Goal: Task Accomplishment & Management: Use online tool/utility

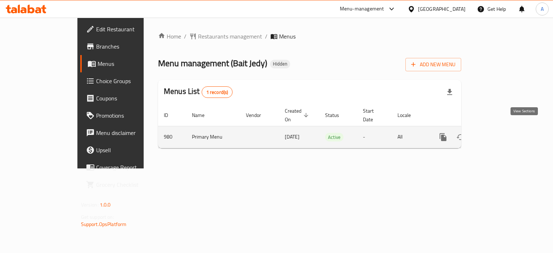
click at [499, 133] on icon "enhanced table" at bounding box center [495, 137] width 9 height 9
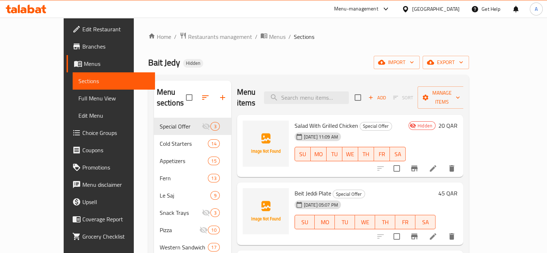
click at [78, 98] on span "Full Menu View" at bounding box center [113, 98] width 71 height 9
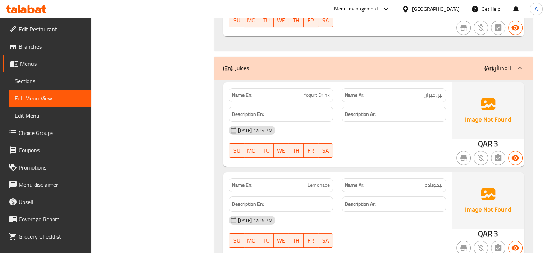
scroll to position [19198, 0]
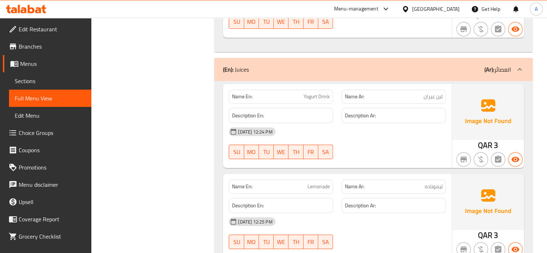
click at [37, 9] on icon at bounding box center [26, 9] width 41 height 9
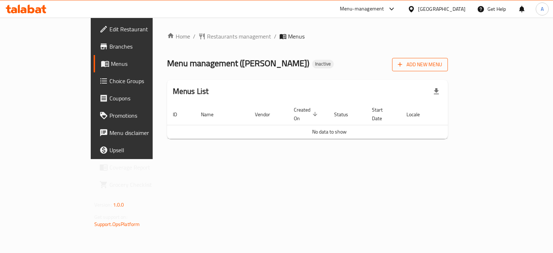
click at [403, 67] on icon "button" at bounding box center [399, 64] width 7 height 7
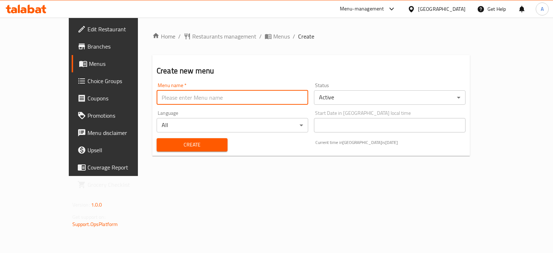
click at [252, 93] on input "text" at bounding box center [233, 97] width 152 height 14
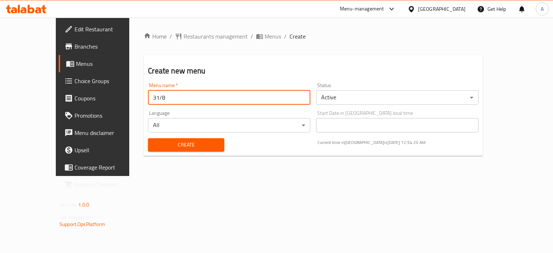
type input "31/8"
click at [148, 138] on button "Create" at bounding box center [186, 144] width 76 height 13
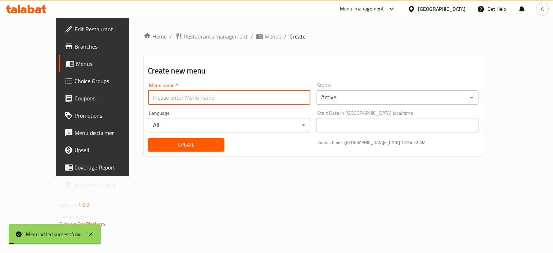
click at [265, 34] on span "Menus" at bounding box center [273, 36] width 17 height 9
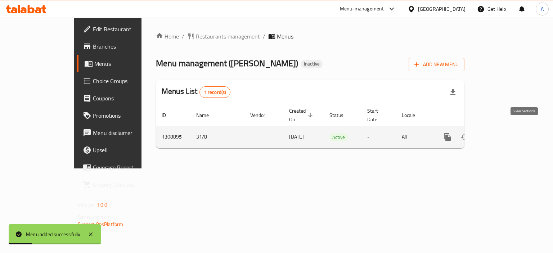
click at [503, 133] on icon "enhanced table" at bounding box center [499, 137] width 9 height 9
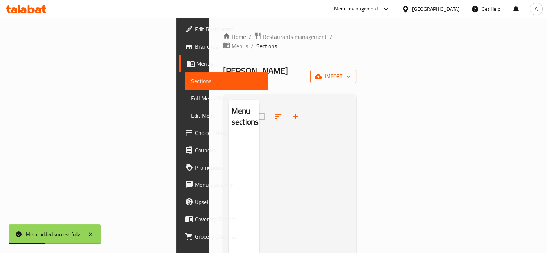
click at [352, 73] on icon "button" at bounding box center [348, 76] width 7 height 7
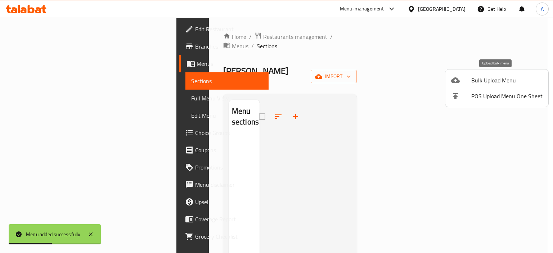
click at [469, 76] on div at bounding box center [461, 80] width 20 height 9
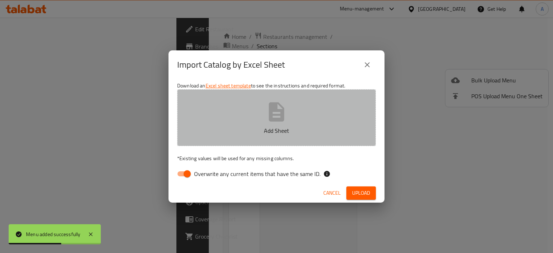
click at [267, 129] on p "Add Sheet" at bounding box center [276, 130] width 176 height 9
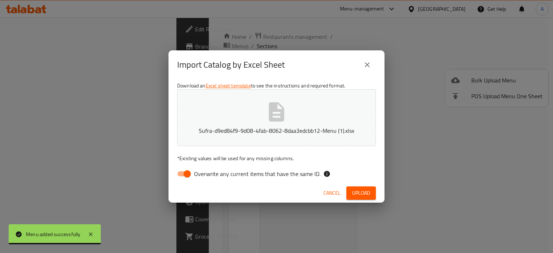
click at [184, 172] on input "Overwrite any current items that have the same ID." at bounding box center [187, 174] width 41 height 14
checkbox input "false"
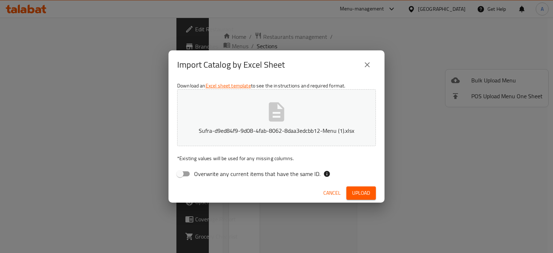
click at [367, 193] on span "Upload" at bounding box center [361, 193] width 18 height 9
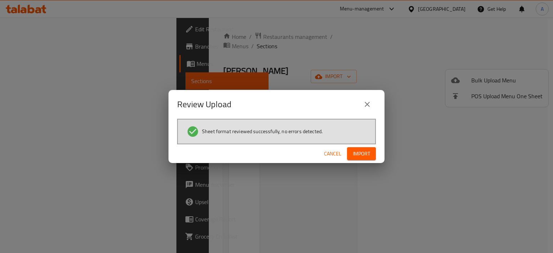
click at [366, 153] on span "Import" at bounding box center [361, 153] width 17 height 9
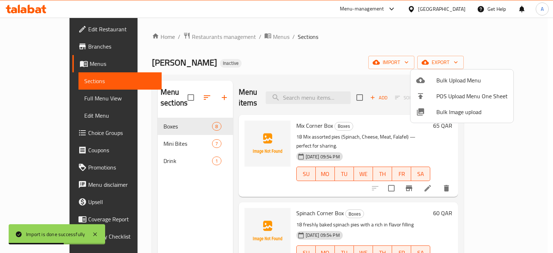
click at [47, 98] on div at bounding box center [276, 126] width 553 height 253
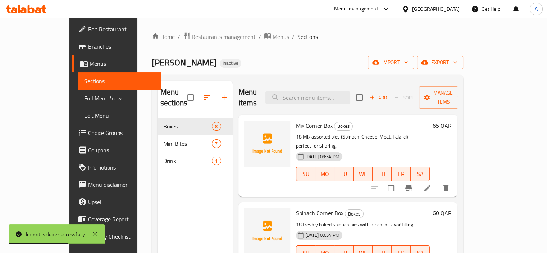
click at [84, 98] on span "Full Menu View" at bounding box center [119, 98] width 71 height 9
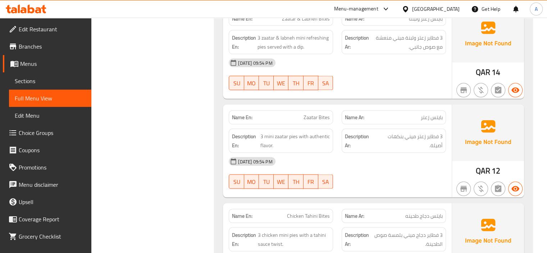
scroll to position [1368, 0]
click at [35, 99] on span "Full Menu View" at bounding box center [50, 98] width 71 height 9
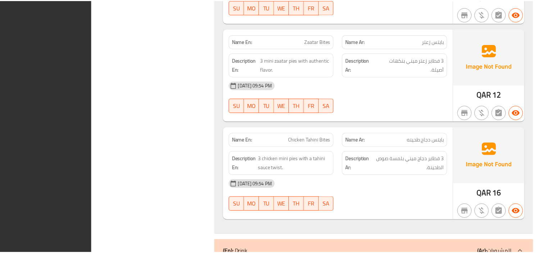
scroll to position [1555, 0]
